Goal: Information Seeking & Learning: Check status

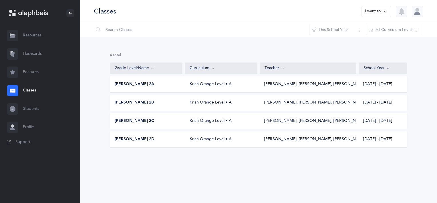
click at [17, 90] on div at bounding box center [12, 90] width 11 height 11
click at [110, 86] on div "4 results total Grade Level/Name Curriculum Teacher School Year [PERSON_NAME] 2…" at bounding box center [258, 105] width 357 height 136
click at [116, 85] on span "[PERSON_NAME] 2A" at bounding box center [134, 84] width 39 height 6
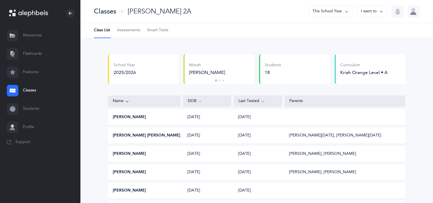
click at [130, 33] on link "Assessments" at bounding box center [128, 30] width 23 height 15
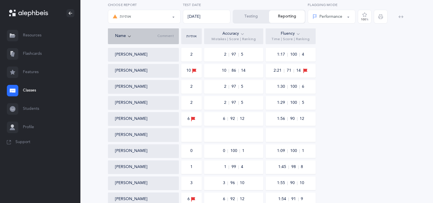
scroll to position [86, 0]
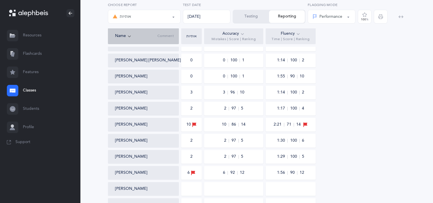
click at [30, 87] on link "Classes" at bounding box center [40, 90] width 80 height 18
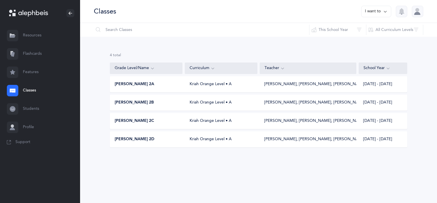
click at [139, 120] on span "[PERSON_NAME] 2C" at bounding box center [134, 121] width 39 height 6
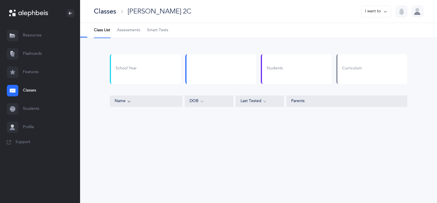
click at [136, 34] on link "Assessments" at bounding box center [128, 30] width 23 height 15
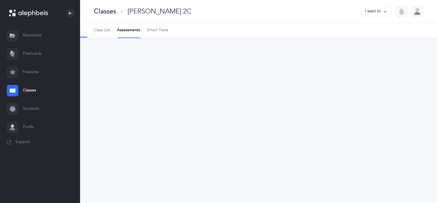
select select "2"
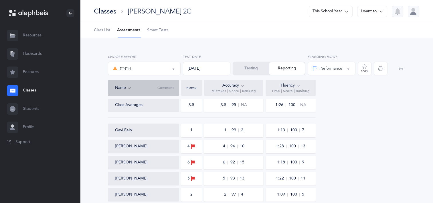
click at [104, 31] on span "Class List" at bounding box center [102, 30] width 16 height 6
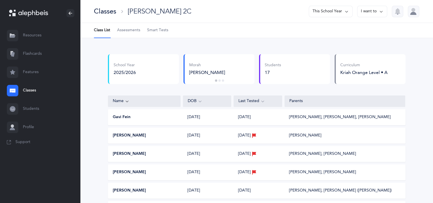
click at [16, 92] on div at bounding box center [12, 90] width 11 height 11
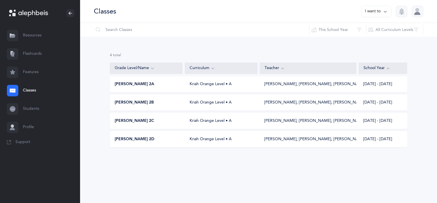
click at [152, 139] on div "[PERSON_NAME] 2D" at bounding box center [146, 139] width 73 height 6
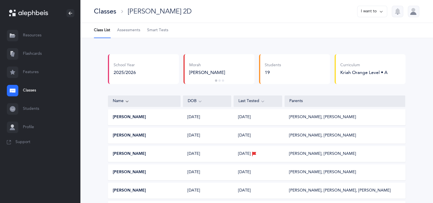
click at [139, 29] on span "Assessments" at bounding box center [128, 30] width 23 height 6
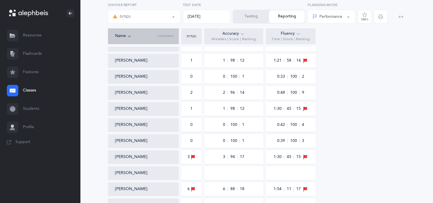
scroll to position [114, 0]
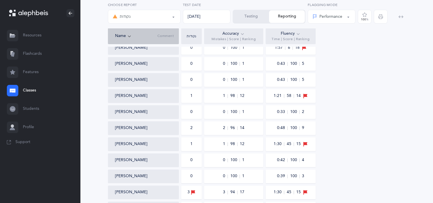
click at [15, 93] on div at bounding box center [12, 90] width 11 height 11
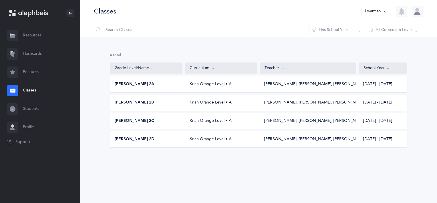
click at [132, 83] on span "[PERSON_NAME] 2A" at bounding box center [134, 84] width 39 height 6
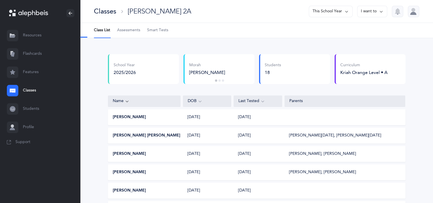
select select "2"
click at [132, 30] on span "Assessments" at bounding box center [128, 30] width 23 height 6
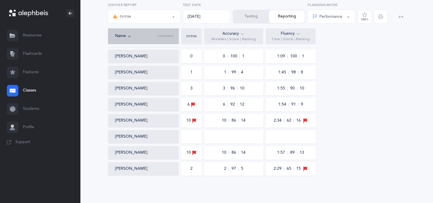
scroll to position [234, 0]
click at [19, 88] on link "Classes" at bounding box center [40, 90] width 80 height 18
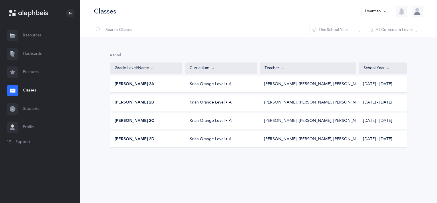
click at [165, 101] on div "[PERSON_NAME] 2B" at bounding box center [146, 103] width 73 height 6
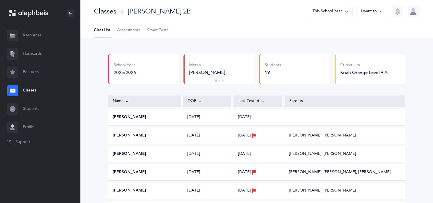
click at [127, 34] on link "Assessments" at bounding box center [128, 30] width 23 height 15
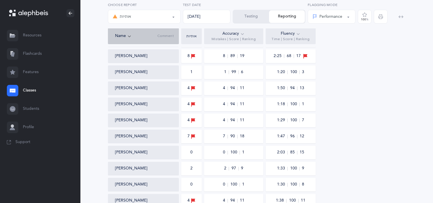
scroll to position [136, 0]
